Goal: Register for event/course

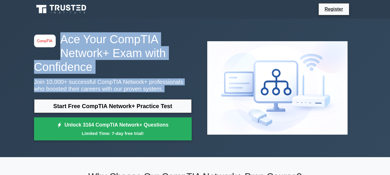
drag, startPoint x: 390, startPoint y: 14, endPoint x: 392, endPoint y: 24, distance: 10.0
click at [378, 35] on div "image/svg+xml Ace Your CompTIA Network+ Exam with Confidence Join 10,000+ succe…" at bounding box center [195, 87] width 390 height 139
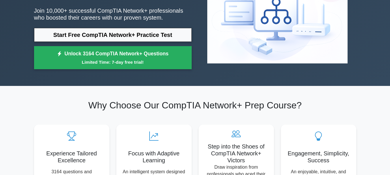
scroll to position [18, 0]
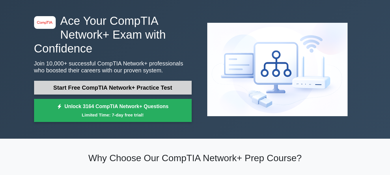
click at [148, 87] on link "Start Free CompTIA Network+ Practice Test" at bounding box center [113, 88] width 158 height 14
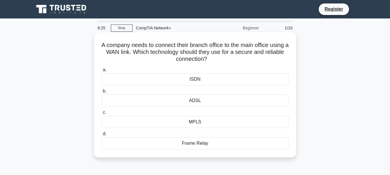
click at [222, 101] on div "ADSL" at bounding box center [195, 101] width 187 height 12
click at [102, 93] on input "b. ADSL" at bounding box center [102, 91] width 0 height 4
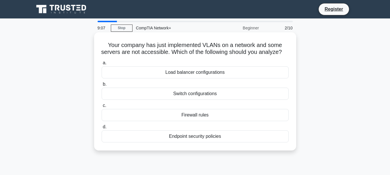
click at [222, 79] on div "Load balancer configurations" at bounding box center [195, 72] width 187 height 12
click at [102, 65] on input "a. Load balancer configurations" at bounding box center [102, 63] width 0 height 4
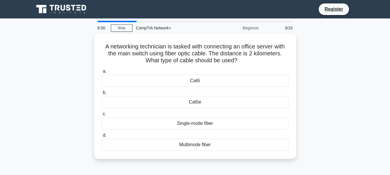
click at [222, 80] on div "Cat6" at bounding box center [195, 81] width 187 height 12
click at [102, 73] on input "a. Cat6" at bounding box center [102, 72] width 0 height 4
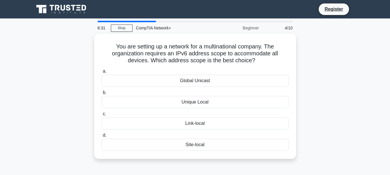
click at [222, 80] on div "Global Unicast" at bounding box center [195, 81] width 187 height 12
click at [102, 73] on input "a. Global Unicast" at bounding box center [102, 72] width 0 height 4
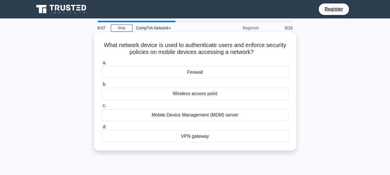
click at [208, 136] on div "VPN gateway" at bounding box center [195, 136] width 187 height 12
click at [102, 129] on input "d. VPN gateway" at bounding box center [102, 127] width 0 height 4
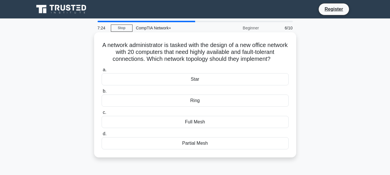
click at [206, 128] on div "Full Mesh" at bounding box center [195, 122] width 187 height 12
click at [102, 115] on input "c. Full Mesh" at bounding box center [102, 113] width 0 height 4
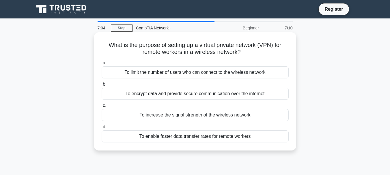
click at [203, 93] on div "To encrypt data and provide secure communication over the internet" at bounding box center [195, 94] width 187 height 12
click at [102, 86] on input "b. To encrypt data and provide secure communication over the internet" at bounding box center [102, 85] width 0 height 4
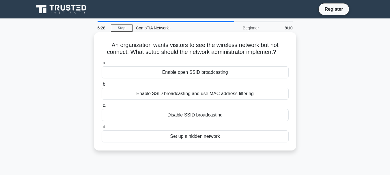
click at [209, 94] on div "Enable SSID broadcasting and use MAC address filtering" at bounding box center [195, 94] width 187 height 12
click at [102, 86] on input "b. Enable SSID broadcasting and use MAC address filtering" at bounding box center [102, 85] width 0 height 4
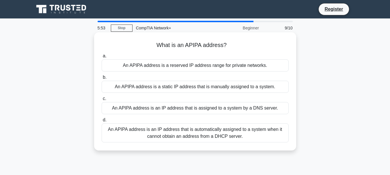
click at [210, 68] on div "An APIPA address is a reserved IP address range for private networks." at bounding box center [195, 65] width 187 height 12
click at [102, 58] on input "a. An APIPA address is a reserved IP address range for private networks." at bounding box center [102, 56] width 0 height 4
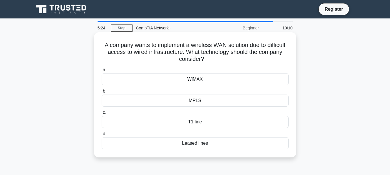
click at [206, 100] on div "MPLS" at bounding box center [195, 101] width 187 height 12
click at [102, 93] on input "b. MPLS" at bounding box center [102, 91] width 0 height 4
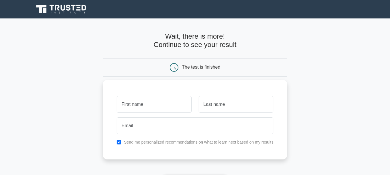
click at [173, 105] on input "text" at bounding box center [154, 104] width 75 height 17
type input "pearl"
click at [233, 105] on input "text" at bounding box center [236, 104] width 75 height 17
type input "kaotsane"
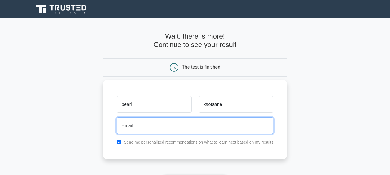
click at [193, 126] on input "email" at bounding box center [195, 126] width 157 height 17
type input "dmp.kaotsane@gmail.com"
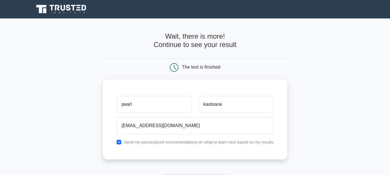
click at [122, 143] on div "Send me personalized recommendations on what to learn next based on my results" at bounding box center [195, 142] width 164 height 7
click at [119, 141] on input "checkbox" at bounding box center [119, 142] width 5 height 5
checkbox input "false"
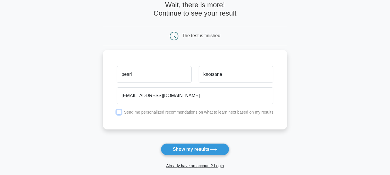
scroll to position [59, 0]
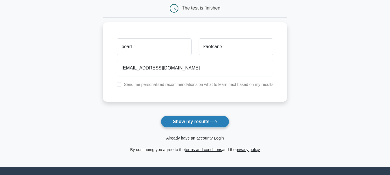
click at [213, 120] on button "Show my results" at bounding box center [195, 122] width 68 height 12
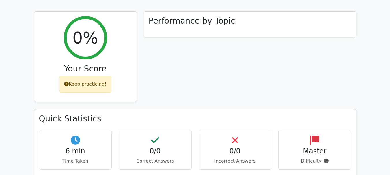
scroll to position [205, 0]
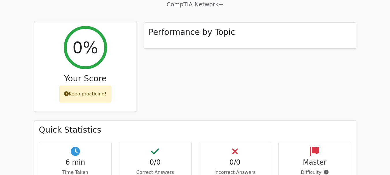
click at [68, 94] on icon at bounding box center [66, 94] width 5 height 5
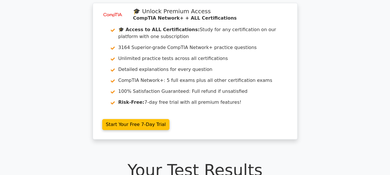
scroll to position [5, 0]
